Goal: Information Seeking & Learning: Learn about a topic

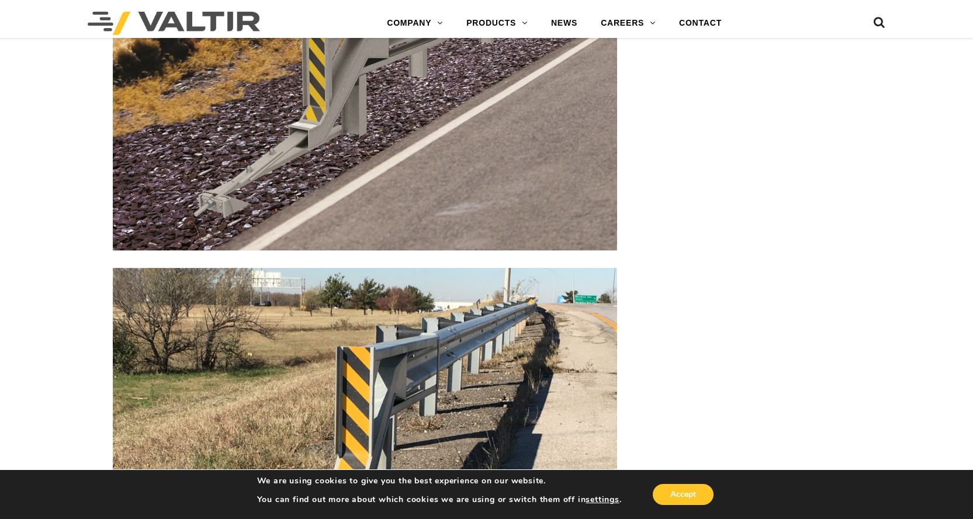
scroll to position [1850, 0]
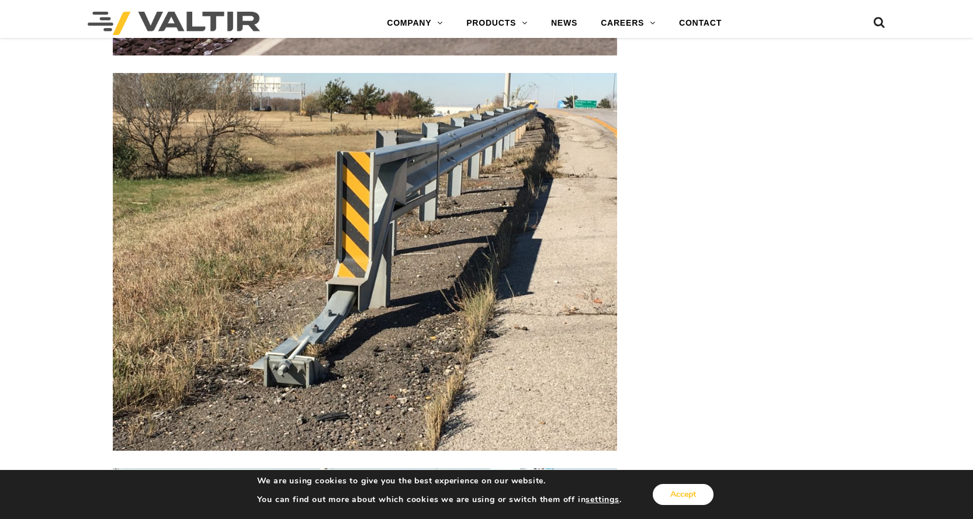
click at [671, 493] on button "Accept" at bounding box center [683, 494] width 61 height 21
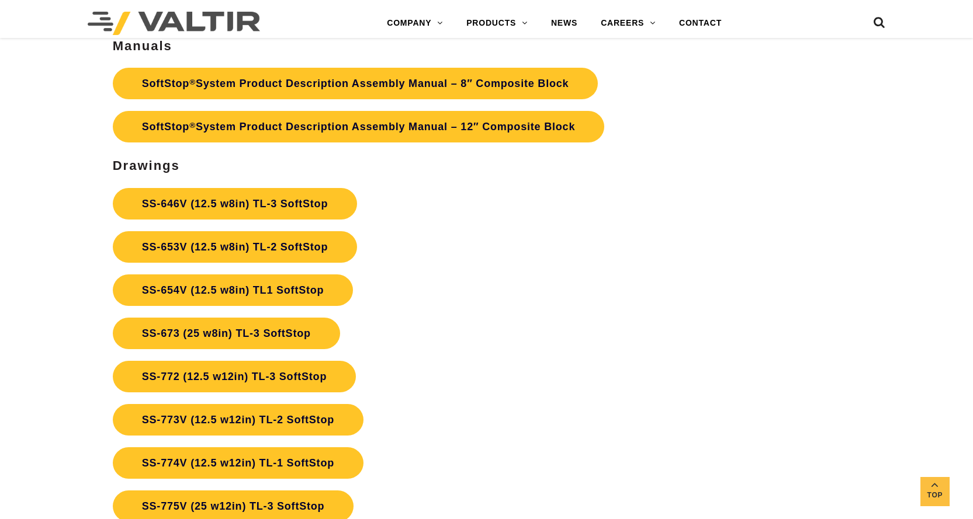
scroll to position [3895, 0]
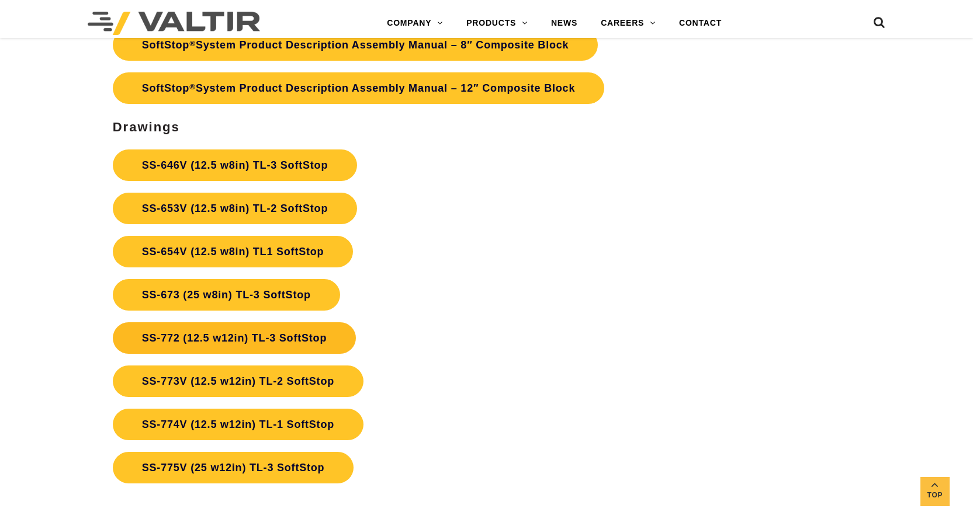
click at [249, 339] on link "SS-772 (12.5 w12in) TL-3 SoftStop" at bounding box center [234, 339] width 243 height 32
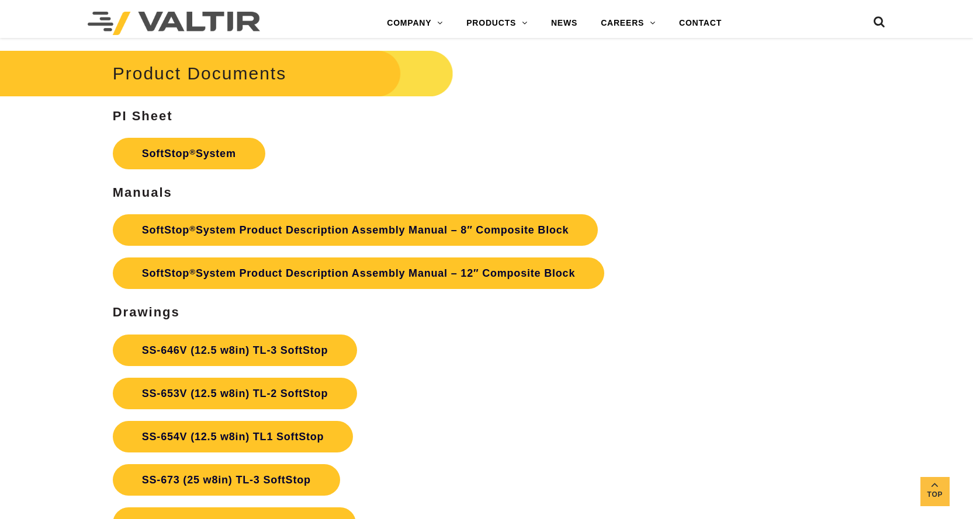
scroll to position [3798, 0]
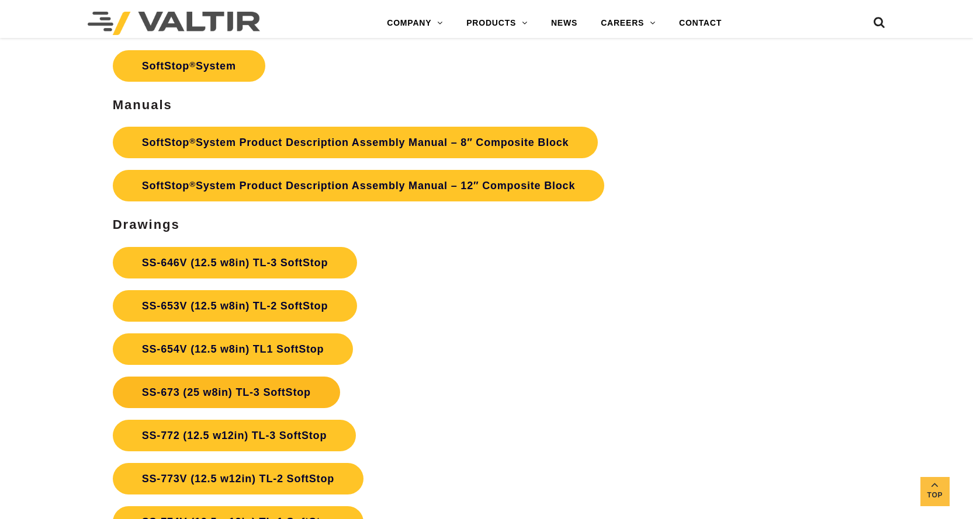
click at [297, 392] on link "SS-673 (25 w8in) TL-3 SoftStop" at bounding box center [226, 393] width 227 height 32
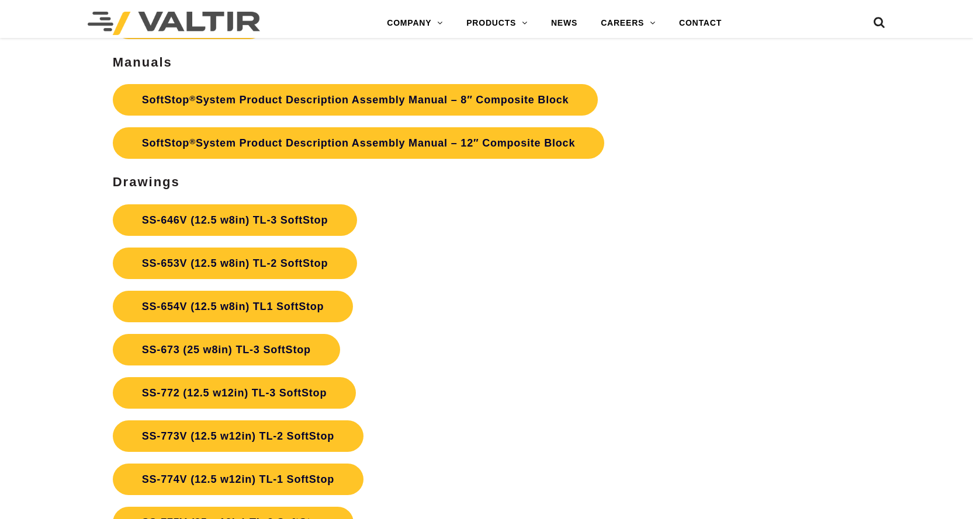
scroll to position [3798, 0]
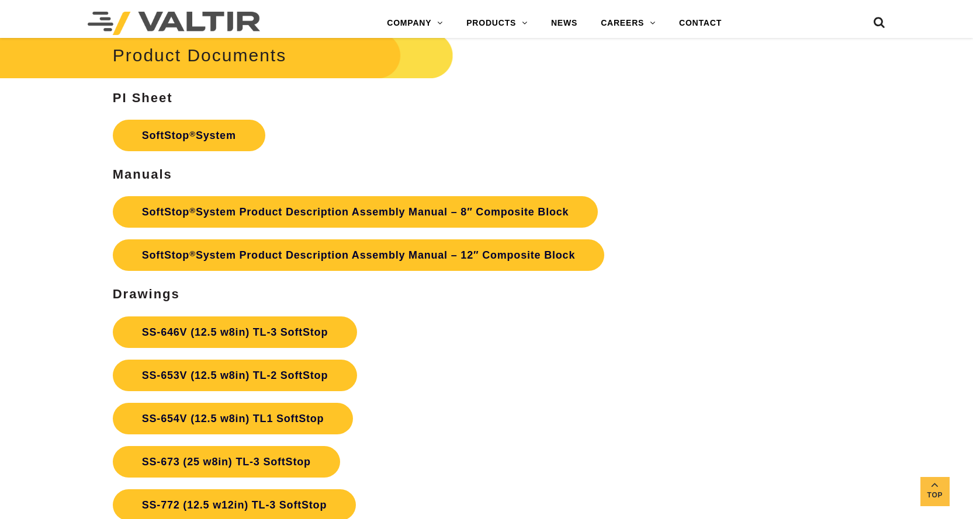
scroll to position [3700, 0]
